Goal: Find specific page/section: Find specific page/section

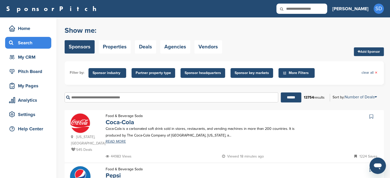
click at [238, 73] on span "Sponsor key markets" at bounding box center [252, 73] width 34 height 6
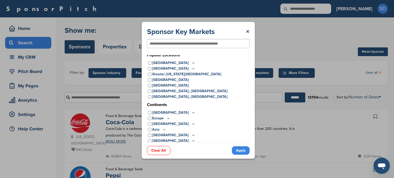
scroll to position [4, 0]
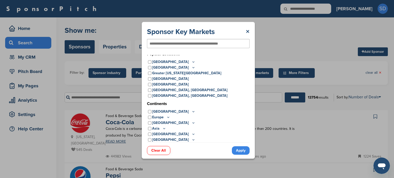
click at [192, 113] on icon at bounding box center [194, 112] width 4 height 4
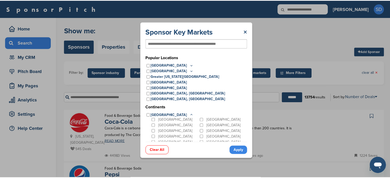
scroll to position [0, 0]
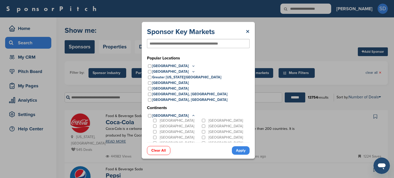
click at [192, 115] on icon at bounding box center [194, 116] width 4 height 4
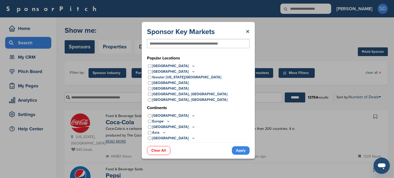
click at [192, 65] on icon at bounding box center [194, 66] width 4 height 4
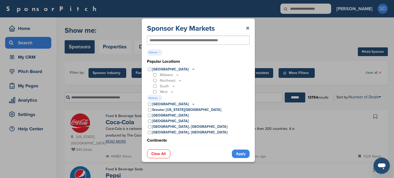
click at [214, 65] on div "Popular Locations [GEOGRAPHIC_DATA] [GEOGRAPHIC_DATA] [US_STATE] [US_STATE] [US…" at bounding box center [198, 119] width 103 height 121
click at [244, 153] on link "Apply" at bounding box center [241, 154] width 18 height 8
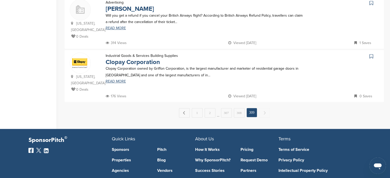
scroll to position [370, 0]
